Goal: Find specific page/section: Find specific page/section

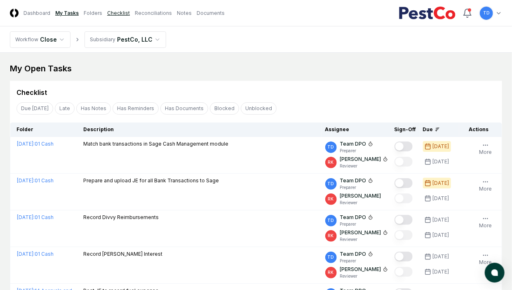
click at [119, 15] on link "Checklist" at bounding box center [118, 12] width 23 height 7
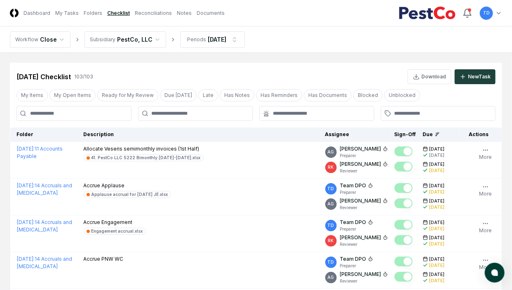
click at [107, 113] on input at bounding box center [73, 113] width 115 height 15
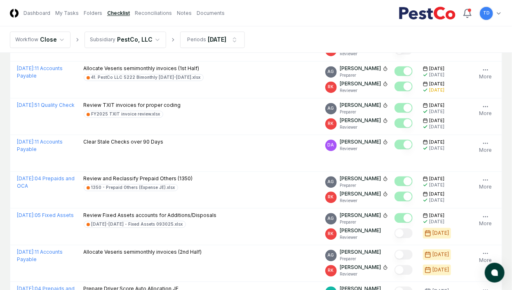
scroll to position [668, 0]
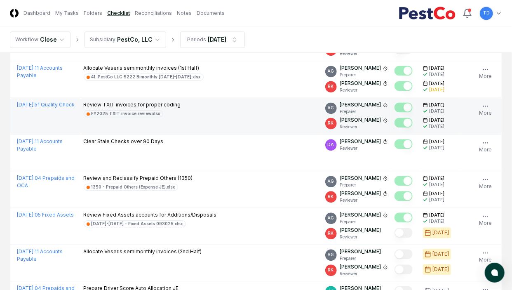
type input "*****"
